Goal: Communication & Community: Answer question/provide support

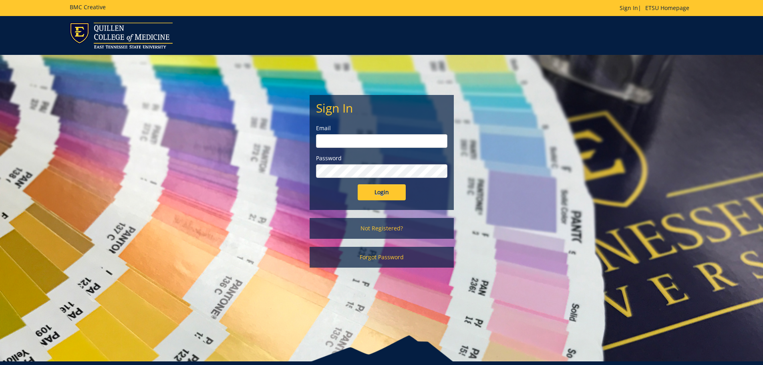
click at [361, 143] on input "email" at bounding box center [381, 141] width 131 height 14
type input "[EMAIL_ADDRESS][DOMAIN_NAME]"
click at [358, 184] on input "Login" at bounding box center [382, 192] width 48 height 16
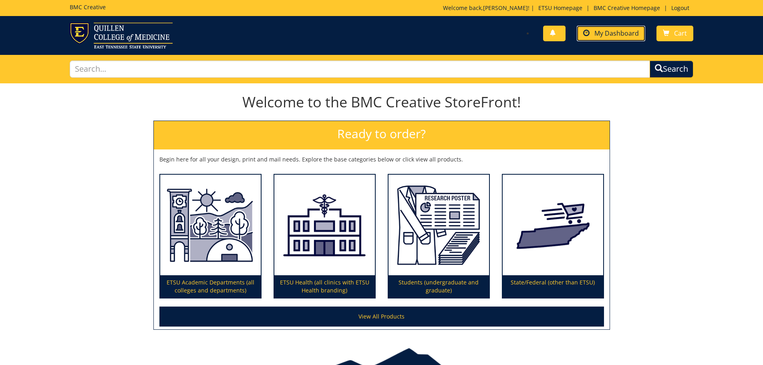
click at [613, 34] on span "My Dashboard" at bounding box center [616, 33] width 44 height 9
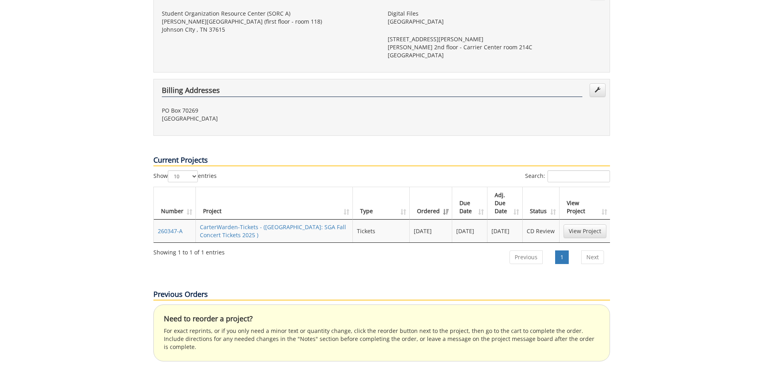
scroll to position [259, 0]
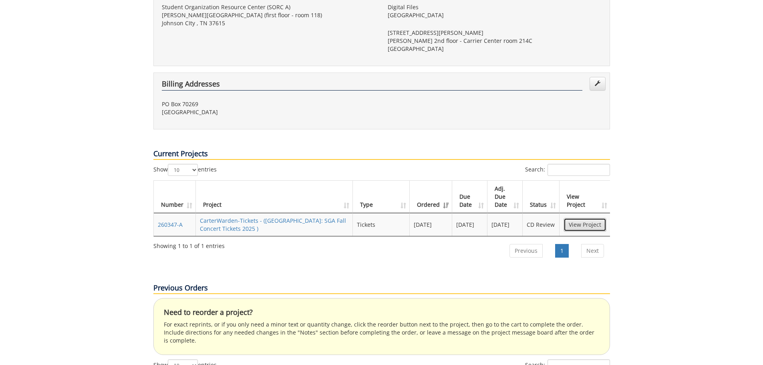
click at [583, 218] on link "View Project" at bounding box center [584, 225] width 43 height 14
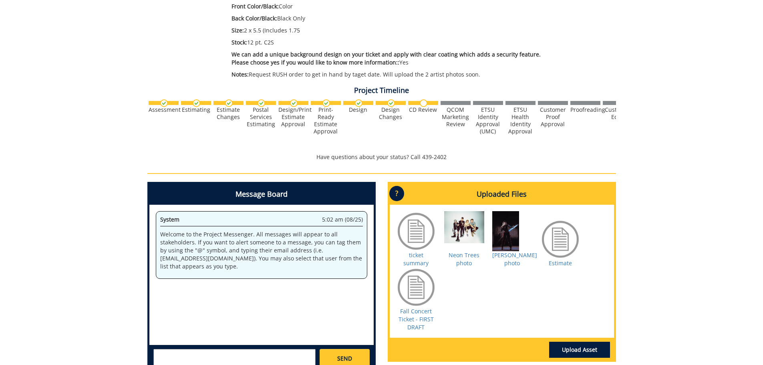
scroll to position [255, 0]
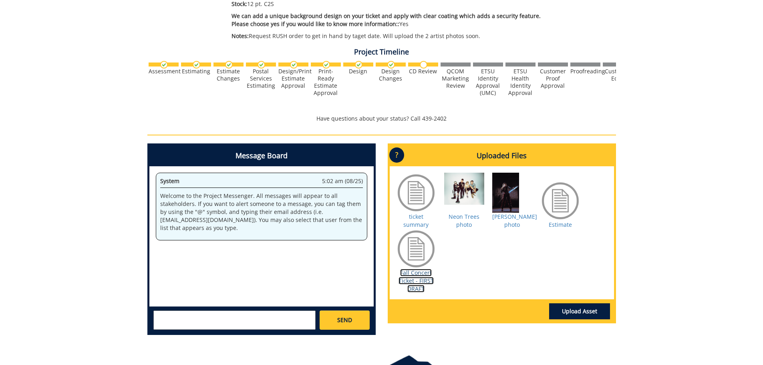
click at [408, 272] on link "Fall Concert Ticket - FIRST DRAFT" at bounding box center [415, 281] width 35 height 24
click at [176, 315] on textarea at bounding box center [234, 319] width 162 height 19
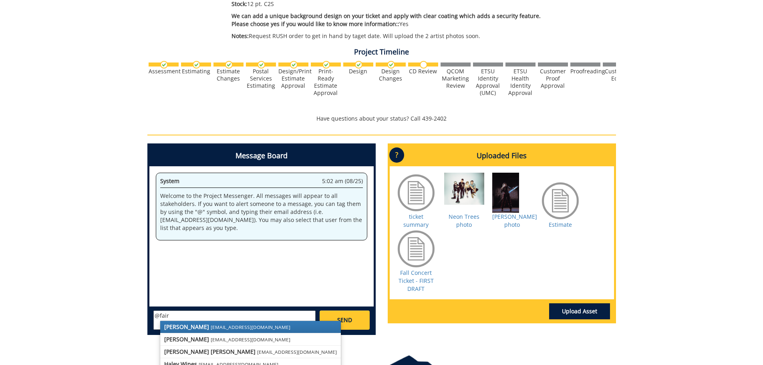
scroll to position [309, 0]
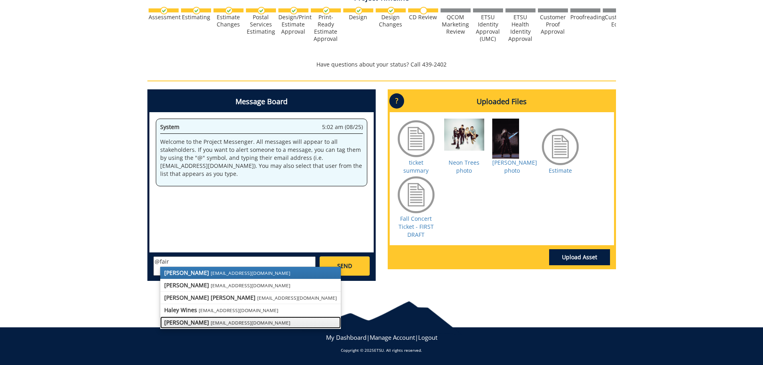
click at [179, 322] on strong "[PERSON_NAME]" at bounding box center [186, 322] width 45 height 8
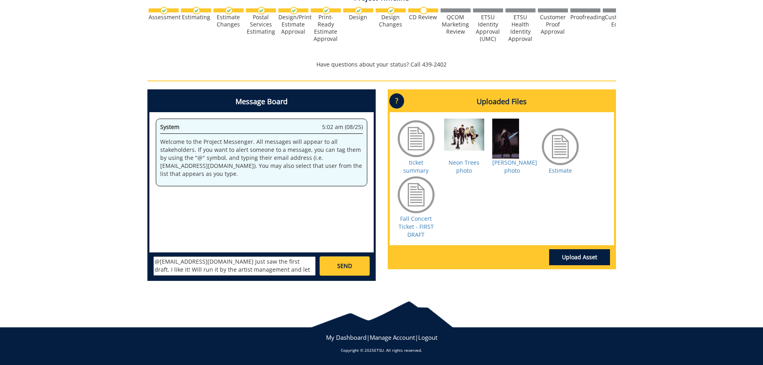
scroll to position [6, 0]
type textarea "@[EMAIL_ADDRESS][DOMAIN_NAME] Just saw the first draft. I like it! Will run it …"
click at [344, 263] on span "SEND" at bounding box center [344, 266] width 15 height 8
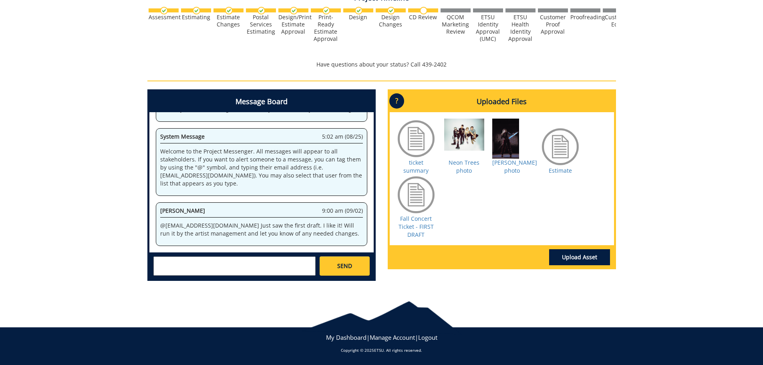
scroll to position [53610, 0]
click at [185, 263] on textarea at bounding box center [234, 265] width 162 height 19
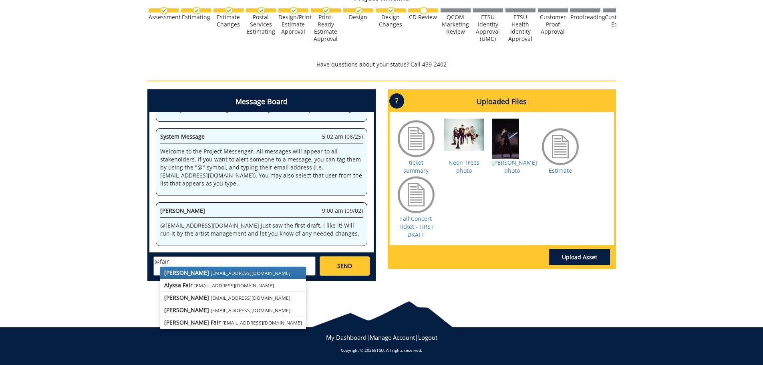
scroll to position [53858, 0]
click at [211, 273] on small "[EMAIL_ADDRESS][DOMAIN_NAME]" at bounding box center [251, 272] width 80 height 6
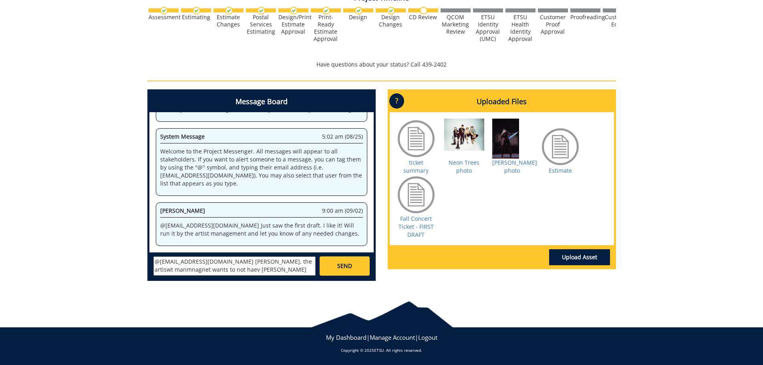
scroll to position [54354, 0]
click at [240, 259] on textarea "@[EMAIL_ADDRESS][DOMAIN_NAME] [PERSON_NAME], the artiswt manmnagnet wants to no…" at bounding box center [234, 265] width 162 height 19
drag, startPoint x: 271, startPoint y: 261, endPoint x: 134, endPoint y: 264, distance: 137.0
click at [133, 264] on div "260347-A CarterWarden-Tickets [SA: SGA Fall Concert Tickets 2025] Estimate Appr…" at bounding box center [381, 30] width 763 height 513
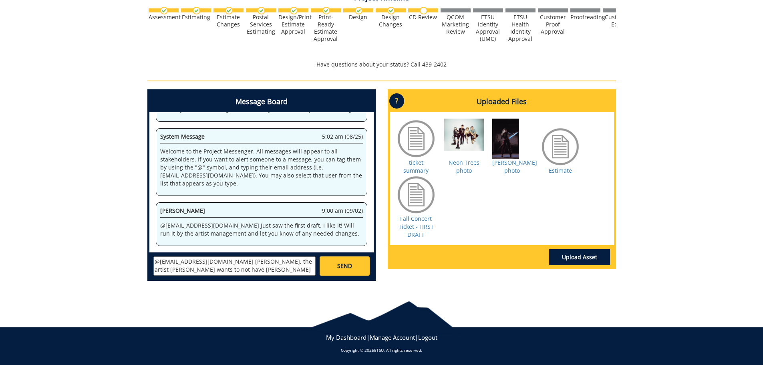
click at [285, 269] on textarea "@[EMAIL_ADDRESS][DOMAIN_NAME] [PERSON_NAME], the artist [PERSON_NAME] wants to …" at bounding box center [234, 265] width 162 height 19
click at [307, 269] on textarea "@[EMAIL_ADDRESS][DOMAIN_NAME] [PERSON_NAME], the artist manmnagnet wants to not…" at bounding box center [234, 265] width 162 height 19
click at [237, 263] on textarea "@[EMAIL_ADDRESS][DOMAIN_NAME] [PERSON_NAME], the artist [PERSON_NAME] wants to …" at bounding box center [234, 265] width 162 height 19
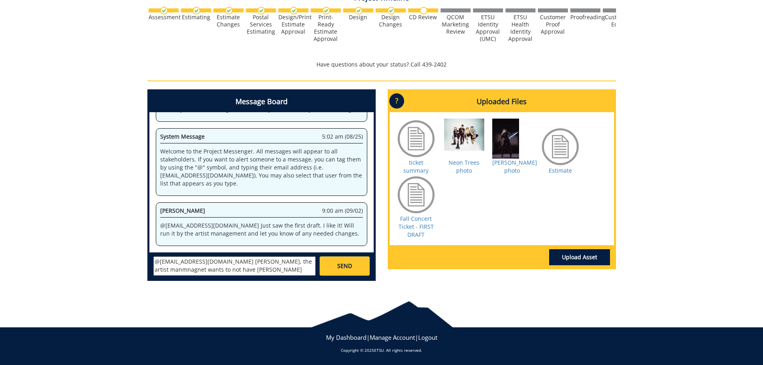
click at [260, 262] on textarea "@[EMAIL_ADDRESS][DOMAIN_NAME] [PERSON_NAME], the artist manmnagnet wants to not…" at bounding box center [234, 265] width 162 height 19
click at [276, 260] on textarea "@[EMAIL_ADDRESS][DOMAIN_NAME] [PERSON_NAME], the artist manmnagnet wants to not…" at bounding box center [234, 265] width 162 height 19
click at [209, 260] on textarea "@[EMAIL_ADDRESS][DOMAIN_NAME] [PERSON_NAME], the artist management wants to not…" at bounding box center [234, 265] width 162 height 19
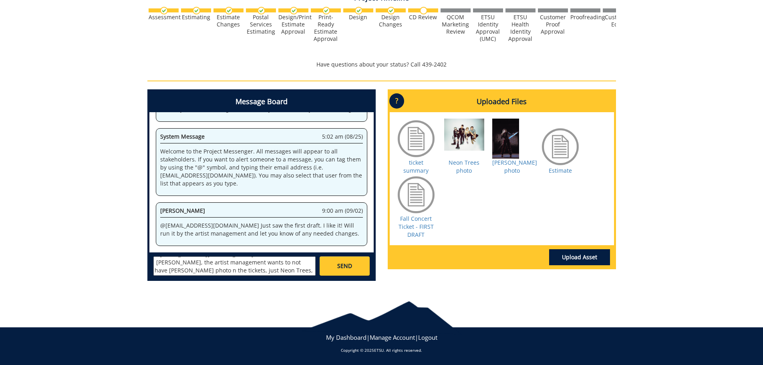
click at [172, 270] on textarea "@[EMAIL_ADDRESS][DOMAIN_NAME] [PERSON_NAME], the artist management wants to not…" at bounding box center [234, 265] width 162 height 19
type textarea "@[EMAIL_ADDRESS][DOMAIN_NAME] [PERSON_NAME], the artist management wants to not…"
click at [337, 267] on link "SEND" at bounding box center [345, 265] width 50 height 19
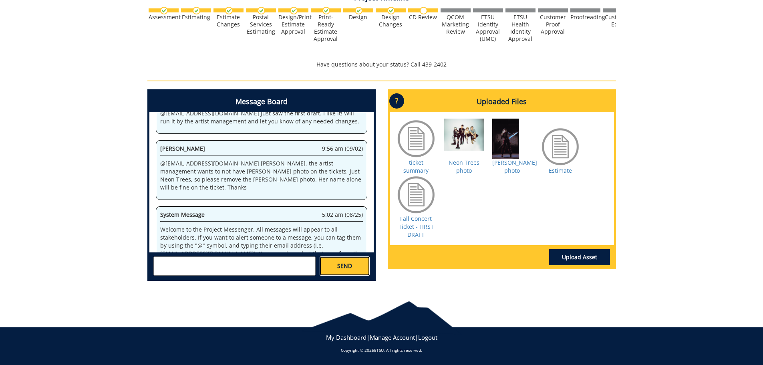
scroll to position [76546, 0]
